Goal: Task Accomplishment & Management: Use online tool/utility

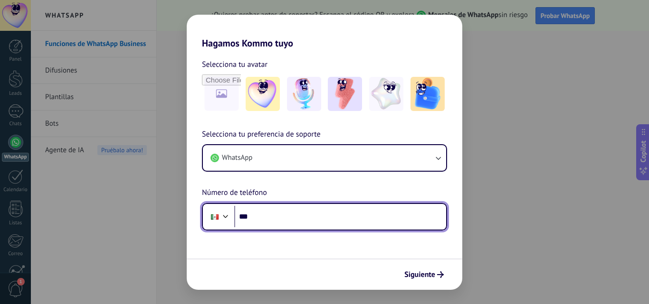
click at [295, 221] on input "***" at bounding box center [340, 217] width 212 height 22
type input "**********"
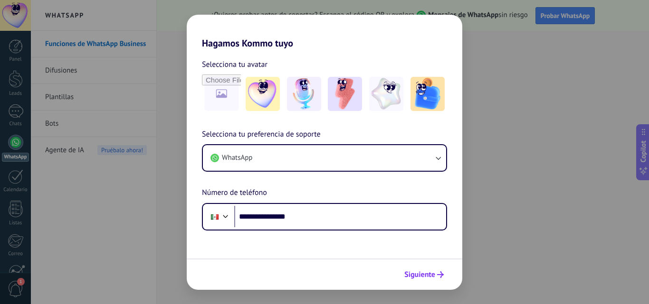
click at [410, 272] on span "Siguiente" at bounding box center [419, 275] width 31 height 7
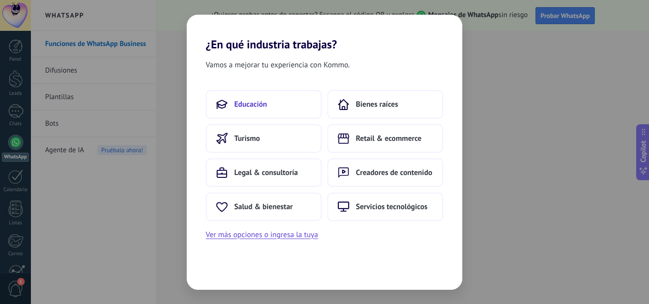
click at [278, 103] on button "Educación" at bounding box center [264, 104] width 116 height 28
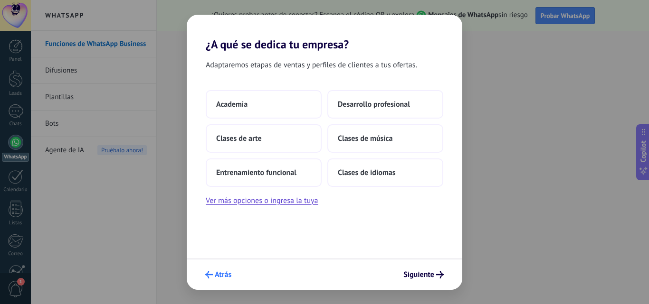
click at [221, 277] on span "Atrás" at bounding box center [223, 275] width 17 height 7
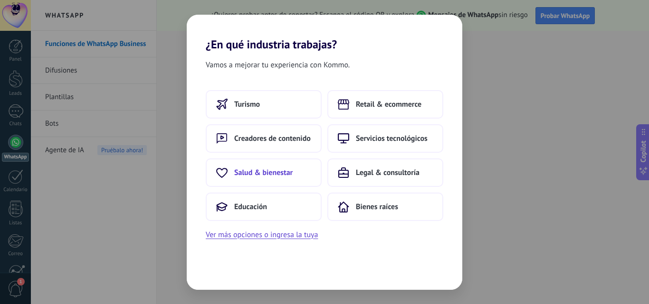
click at [284, 173] on span "Salud & bienestar" at bounding box center [263, 172] width 58 height 9
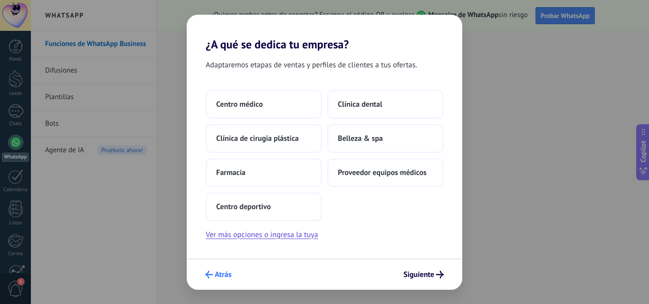
click at [214, 274] on span "Atrás" at bounding box center [218, 275] width 26 height 8
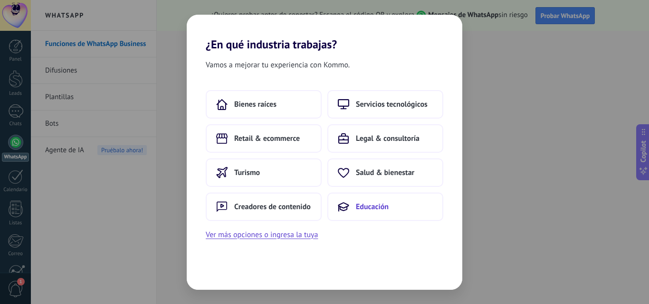
click at [362, 207] on span "Educación" at bounding box center [372, 206] width 33 height 9
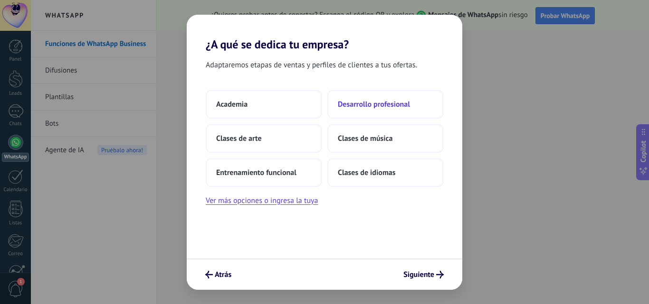
click at [361, 108] on span "Desarrollo profesional" at bounding box center [374, 104] width 72 height 9
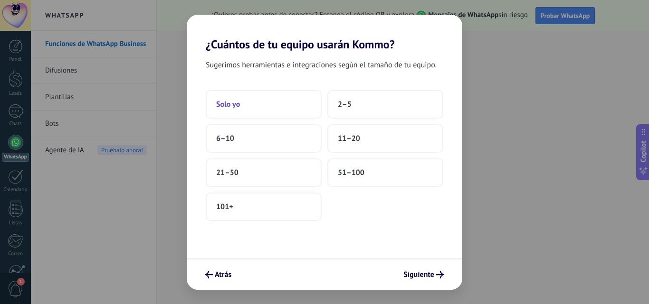
click at [244, 99] on button "Solo yo" at bounding box center [264, 104] width 116 height 28
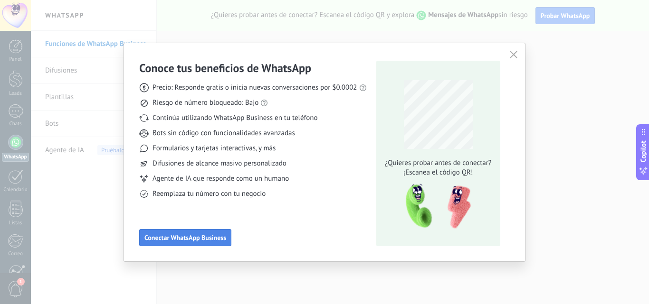
click at [202, 244] on button "Conectar WhatsApp Business" at bounding box center [185, 237] width 92 height 17
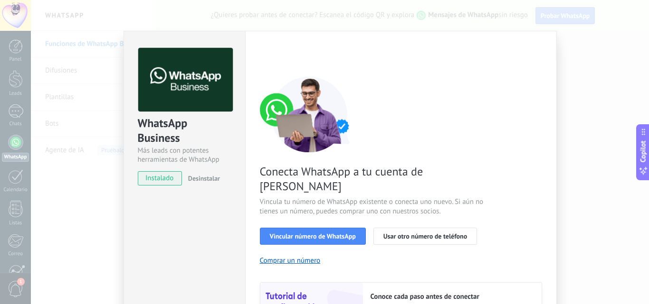
click at [573, 103] on div "WhatsApp Business Más leads con potentes herramientas de WhatsApp instalado Des…" at bounding box center [340, 152] width 618 height 304
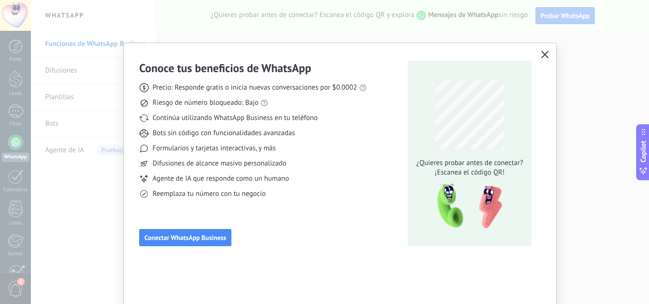
click at [545, 56] on icon "button" at bounding box center [545, 55] width 8 height 8
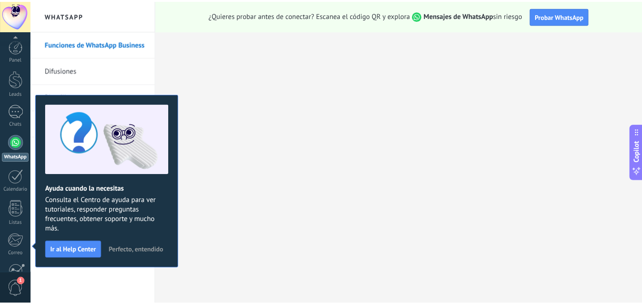
scroll to position [91, 0]
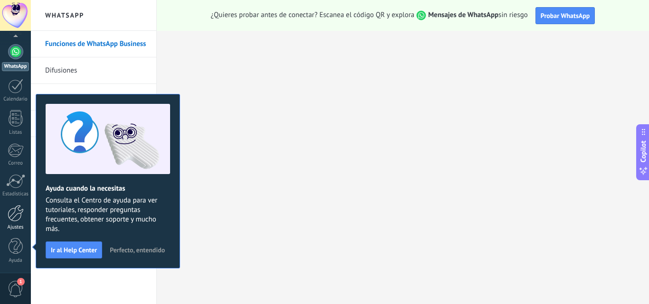
click at [18, 216] on div at bounding box center [16, 213] width 16 height 17
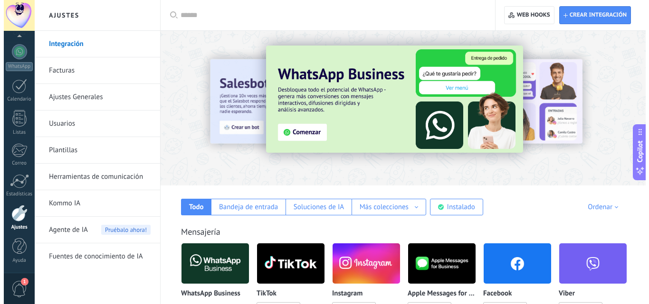
scroll to position [76, 0]
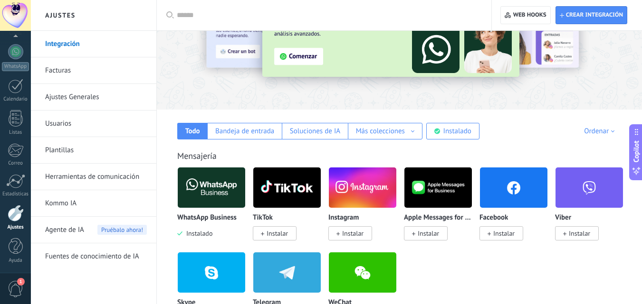
click at [211, 193] on img at bounding box center [211, 188] width 67 height 46
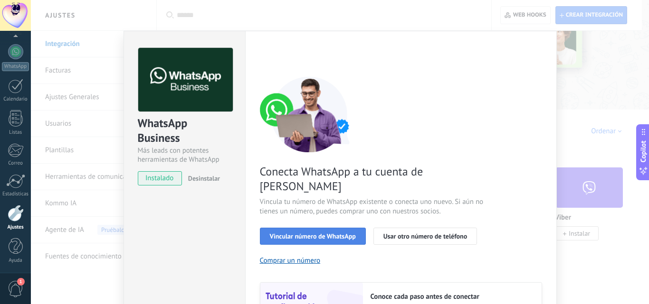
click at [312, 233] on span "Vincular número de WhatsApp" at bounding box center [313, 236] width 86 height 7
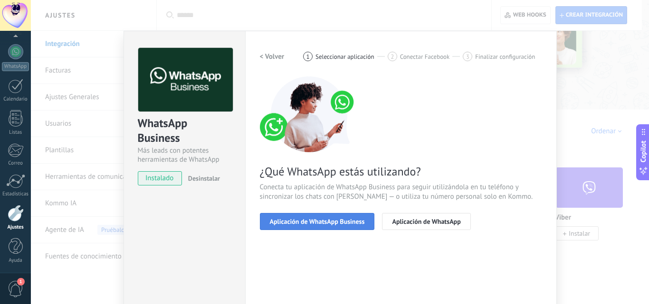
click at [326, 218] on span "Aplicación de WhatsApp Business" at bounding box center [317, 221] width 95 height 7
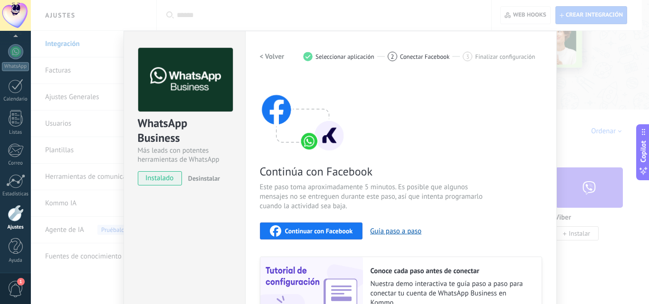
click at [325, 235] on span "Continuar con Facebook" at bounding box center [319, 231] width 68 height 7
